Goal: Learn about a topic

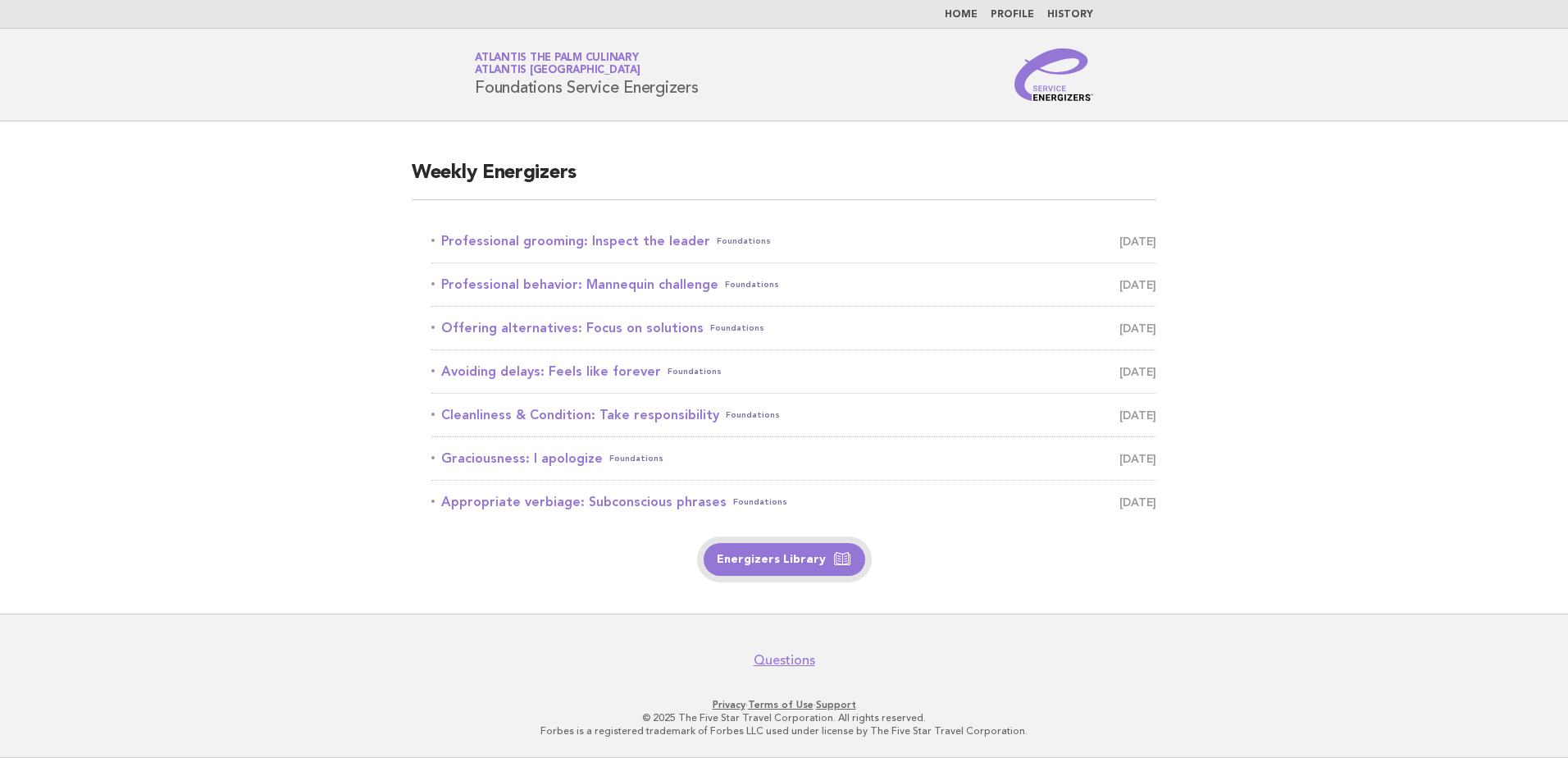
click at [767, 564] on link "Energizers Library" at bounding box center [784, 559] width 161 height 33
click at [807, 555] on link "Energizers Library" at bounding box center [784, 559] width 161 height 33
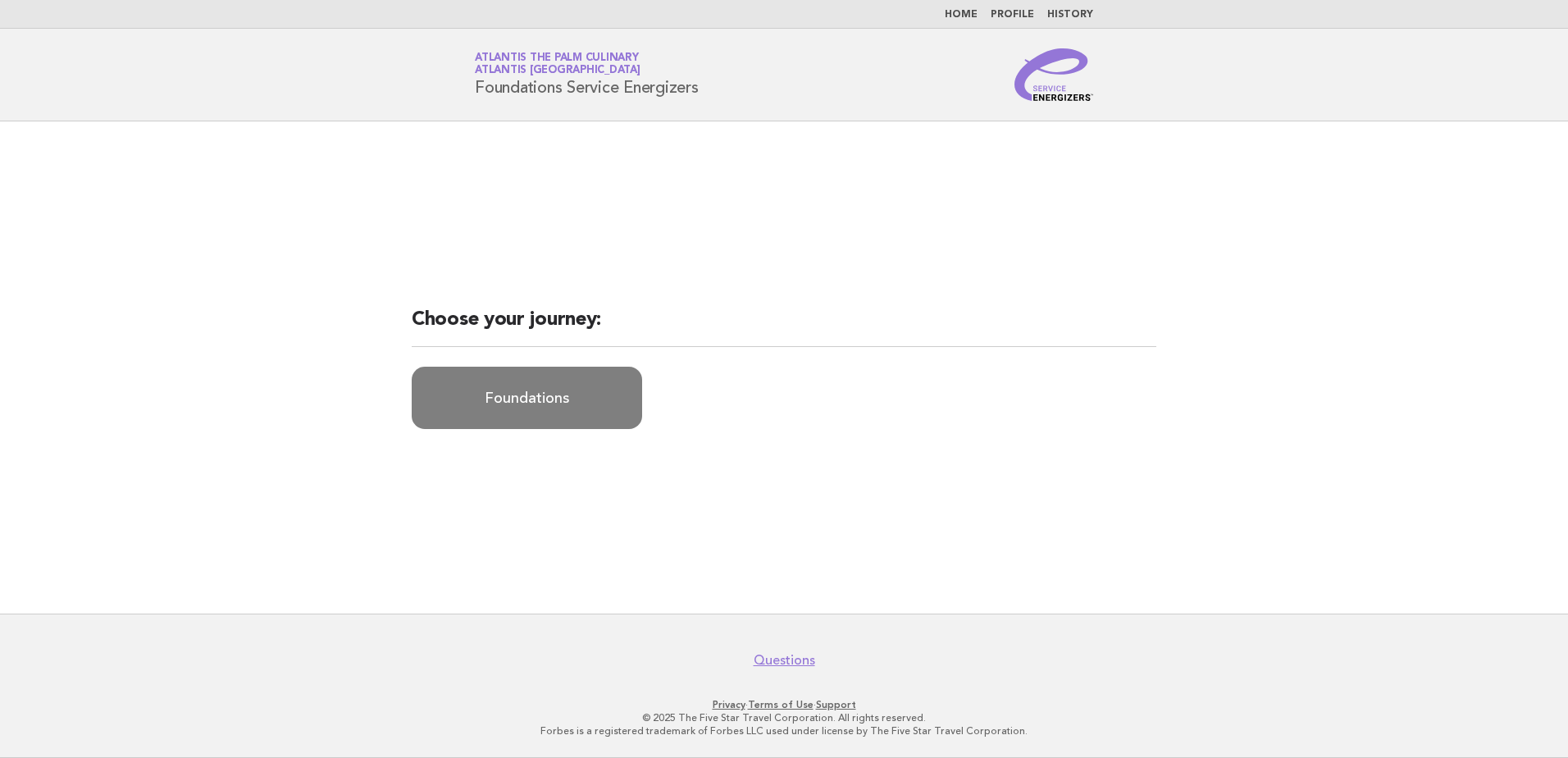
click at [545, 410] on link "Foundations" at bounding box center [526, 398] width 231 height 63
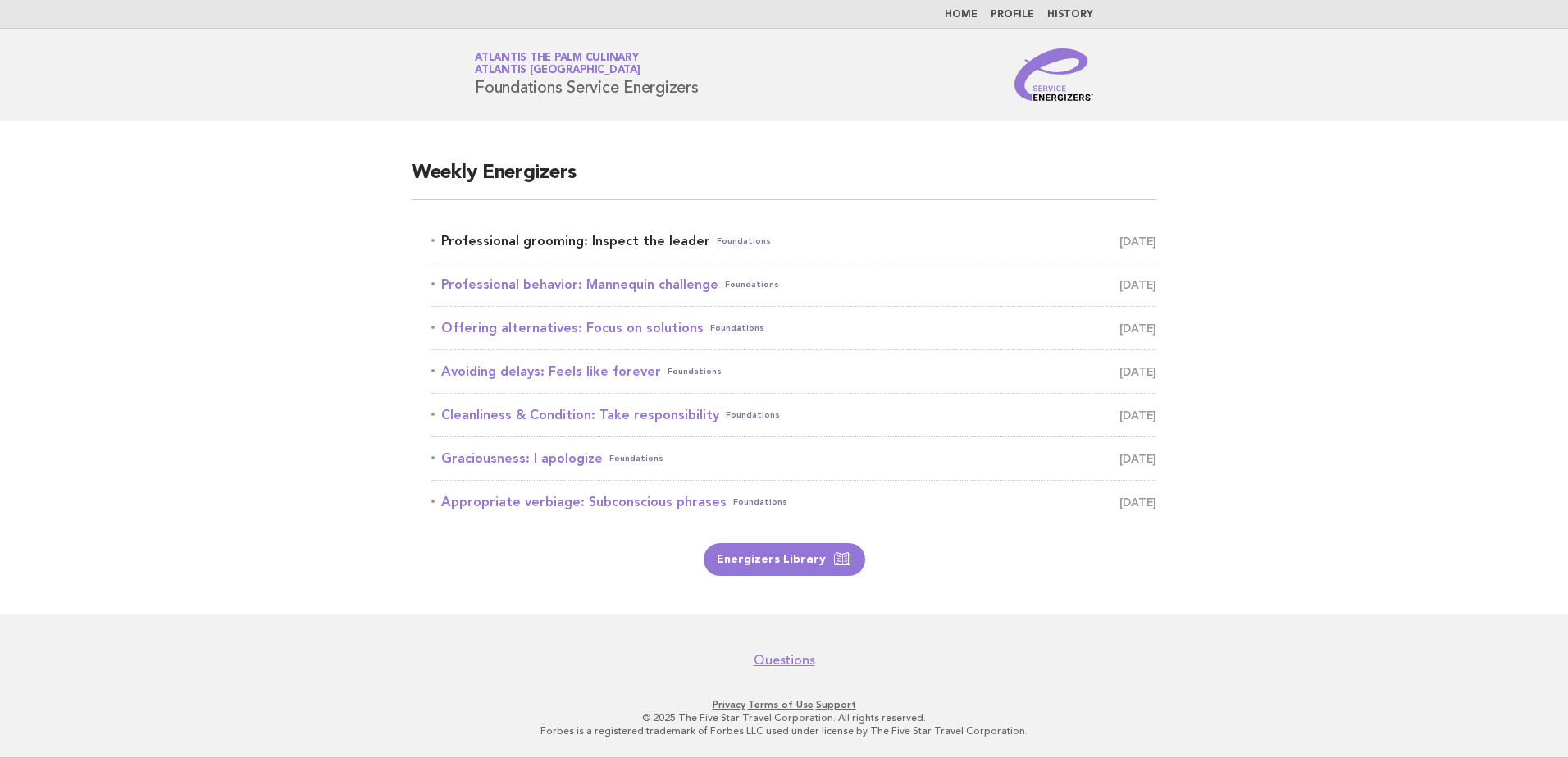
click at [605, 242] on link "Professional grooming: Inspect the leader Foundations September 4" at bounding box center [793, 241] width 725 height 23
click at [637, 244] on link "Professional grooming: Inspect the leader Foundations September 4" at bounding box center [793, 241] width 725 height 23
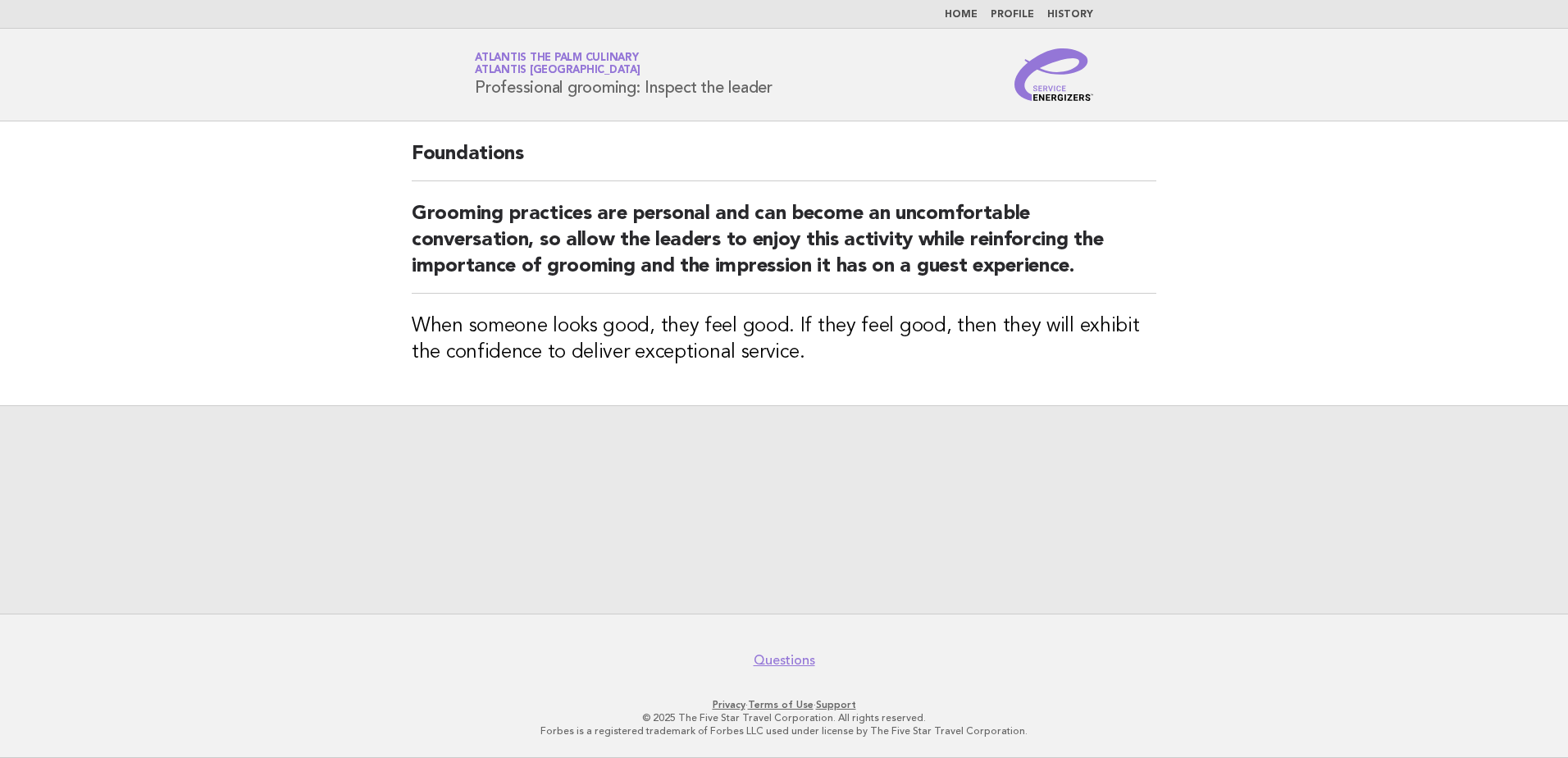
click at [592, 289] on h2 "Grooming practices are personal and can become an uncomfortable conversation, s…" at bounding box center [784, 246] width 745 height 92
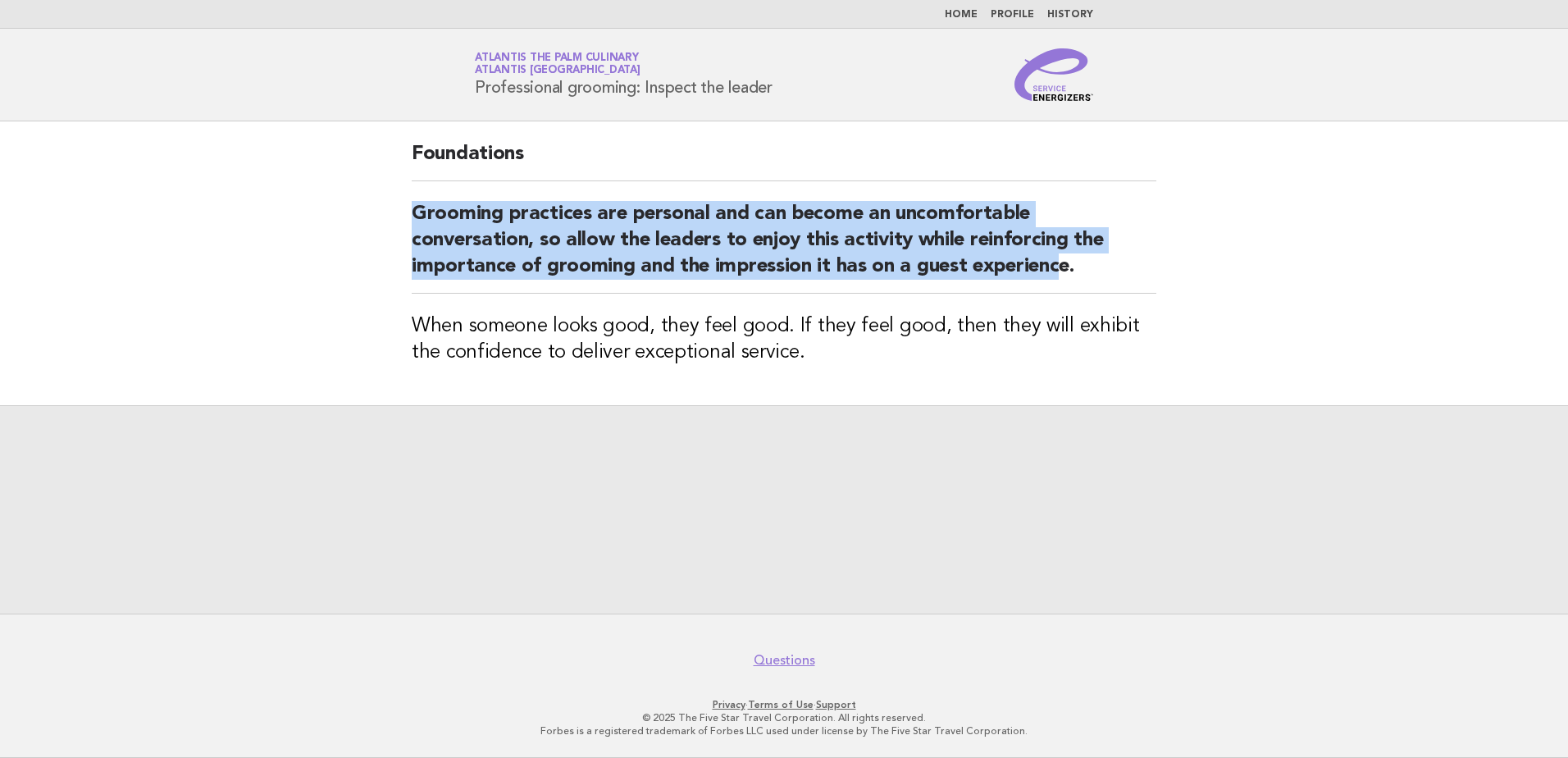
drag, startPoint x: 371, startPoint y: 226, endPoint x: 1063, endPoint y: 285, distance: 694.5
click at [1063, 285] on main "Foundations Grooming practices are personal and can become an uncomfortable con…" at bounding box center [784, 367] width 1568 height 492
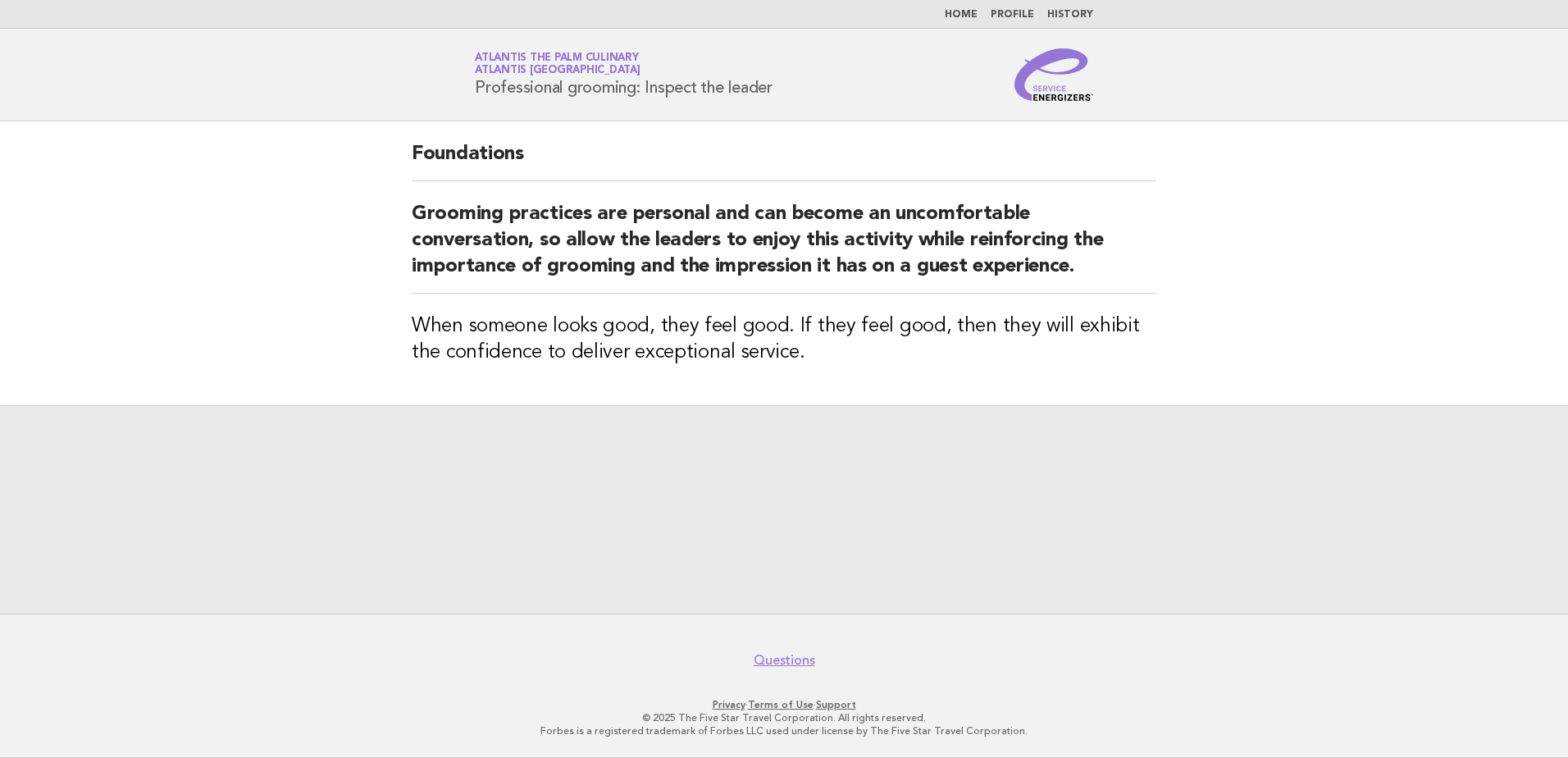
drag, startPoint x: 1063, startPoint y: 285, endPoint x: 1085, endPoint y: 280, distance: 22.6
click at [1085, 280] on h2 "Grooming practices are personal and can become an uncomfortable conversation, s…" at bounding box center [784, 246] width 745 height 92
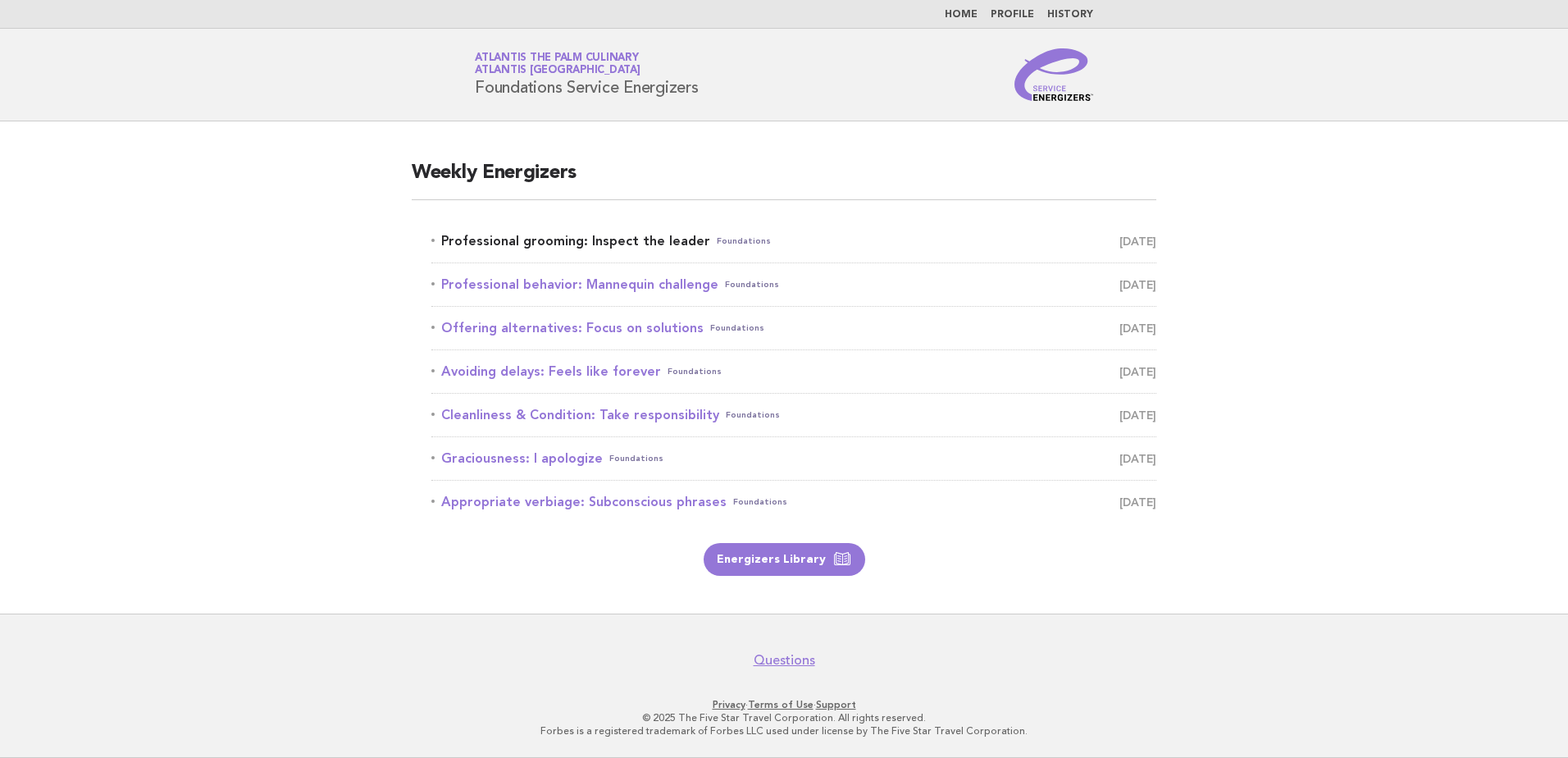
click at [607, 246] on link "Professional grooming: Inspect the leader Foundations [DATE]" at bounding box center [793, 241] width 725 height 23
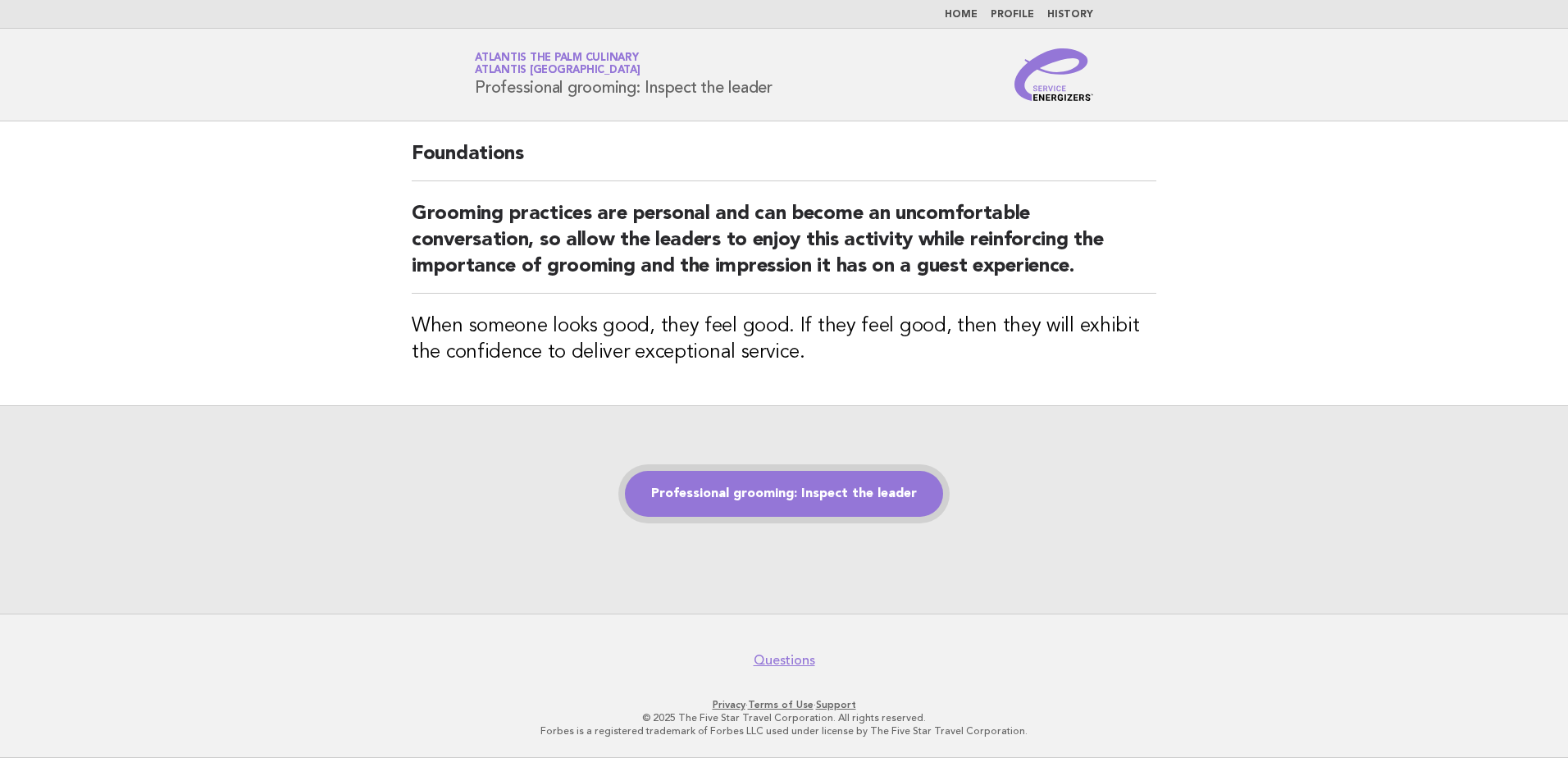
click at [733, 513] on link "Professional grooming: Inspect the leader" at bounding box center [783, 493] width 318 height 46
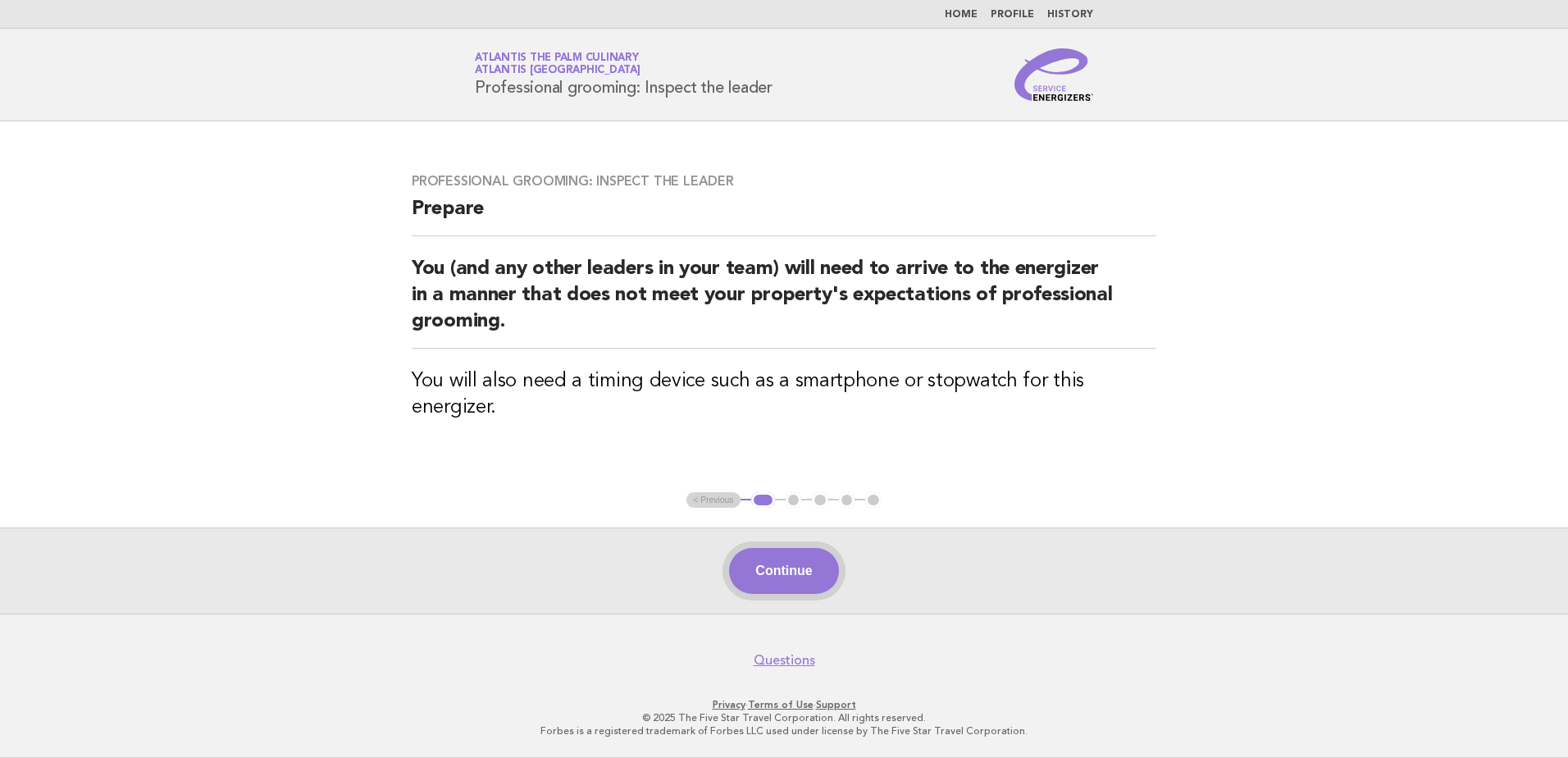
click at [778, 572] on button "Continue" at bounding box center [783, 570] width 109 height 46
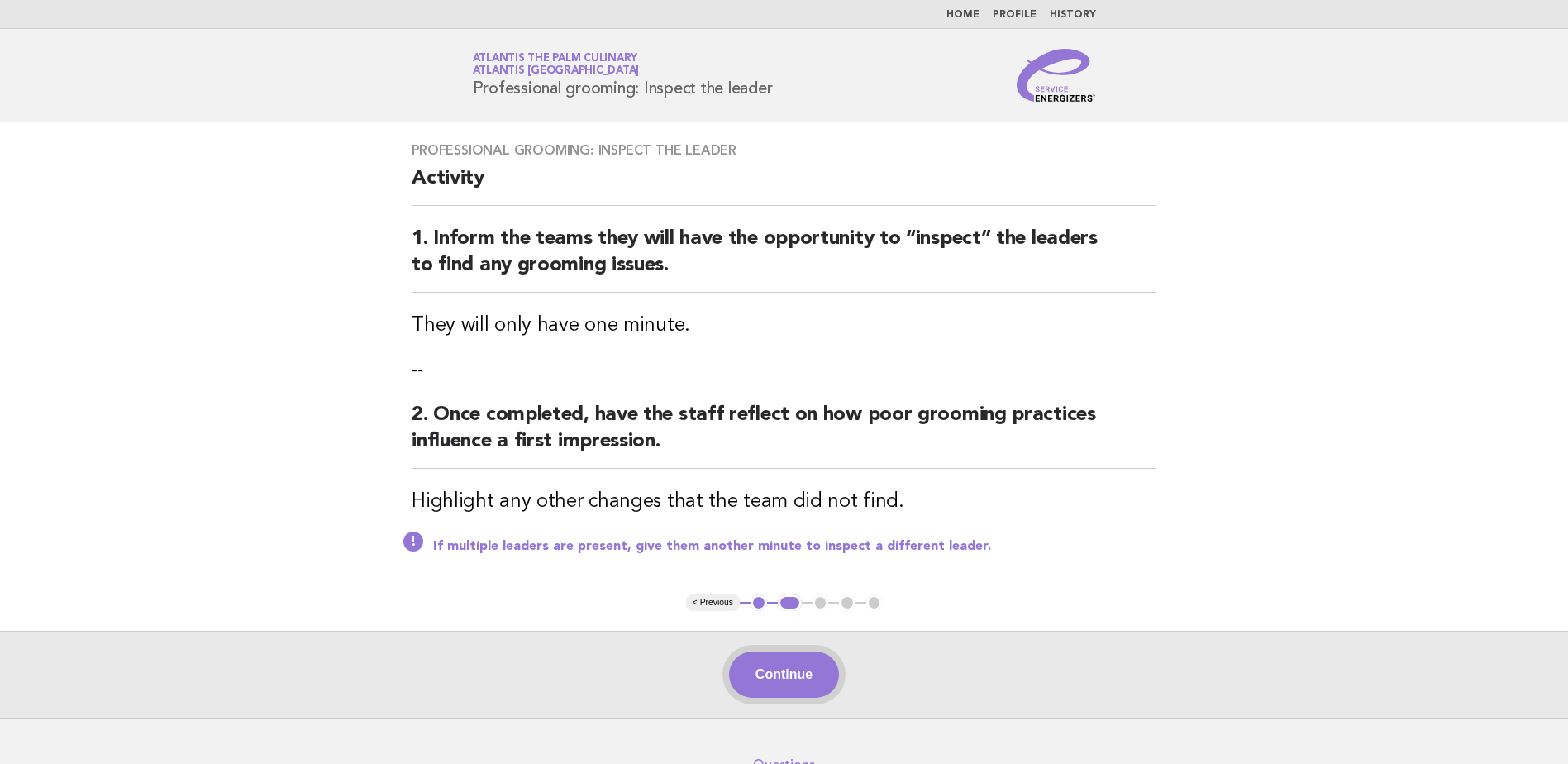
click at [789, 671] on button "Continue" at bounding box center [784, 674] width 110 height 46
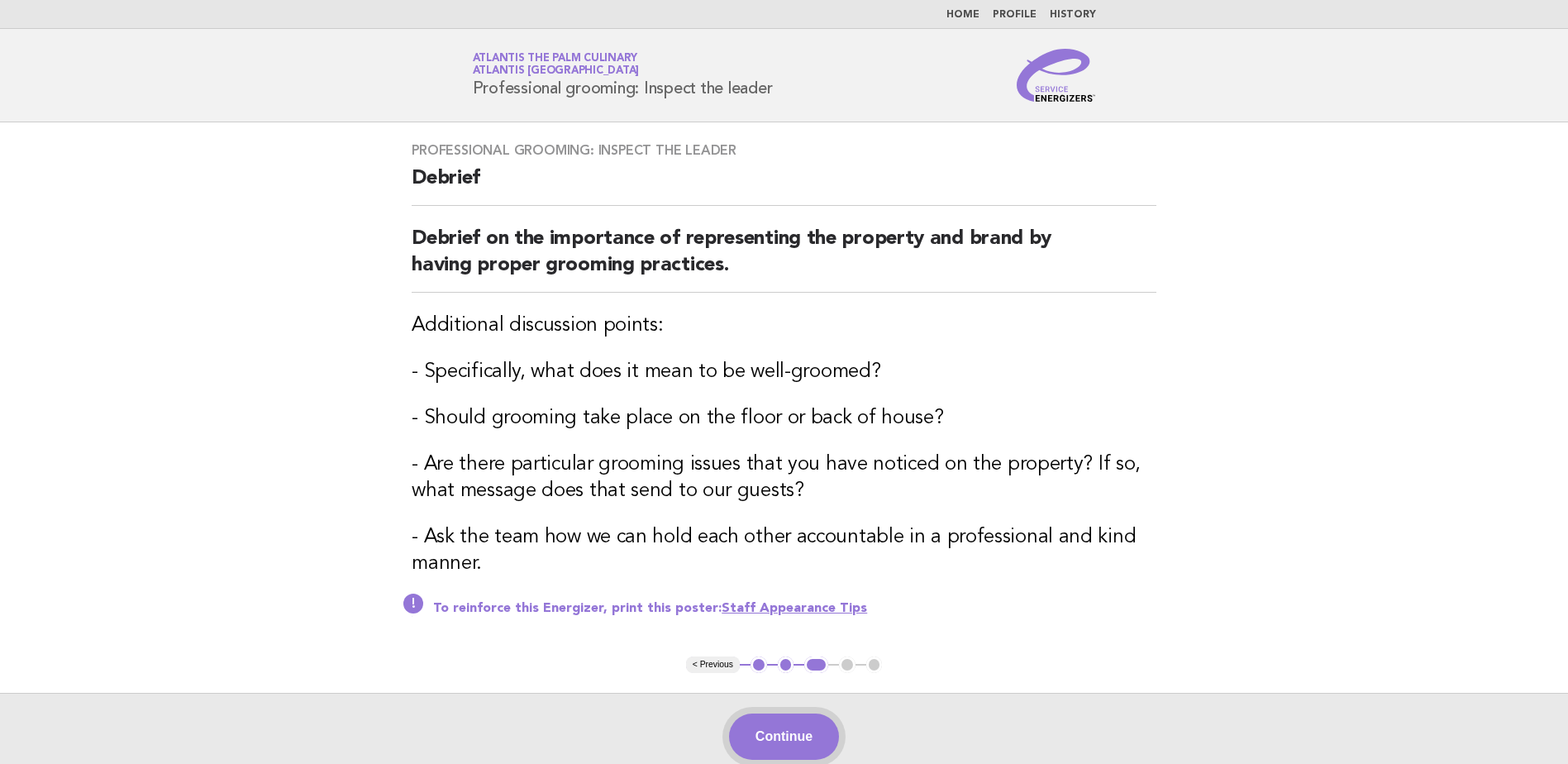
click at [797, 730] on button "Continue" at bounding box center [784, 736] width 110 height 46
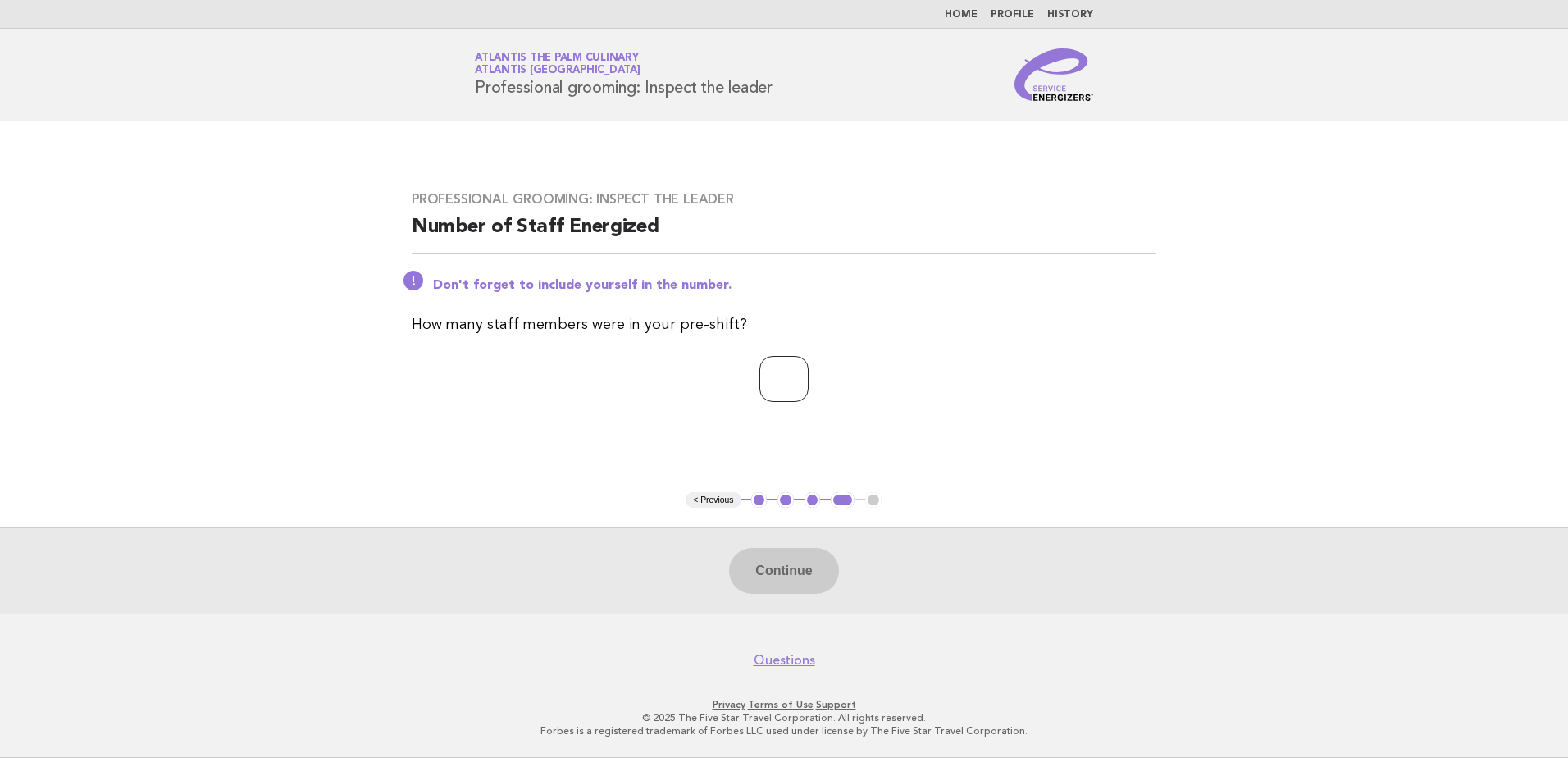
click at [783, 384] on input "number" at bounding box center [784, 378] width 49 height 46
type input "**"
drag, startPoint x: 806, startPoint y: 564, endPoint x: 793, endPoint y: 570, distance: 14.3
click at [806, 564] on button "Continue" at bounding box center [783, 570] width 109 height 46
